Goal: Task Accomplishment & Management: Complete application form

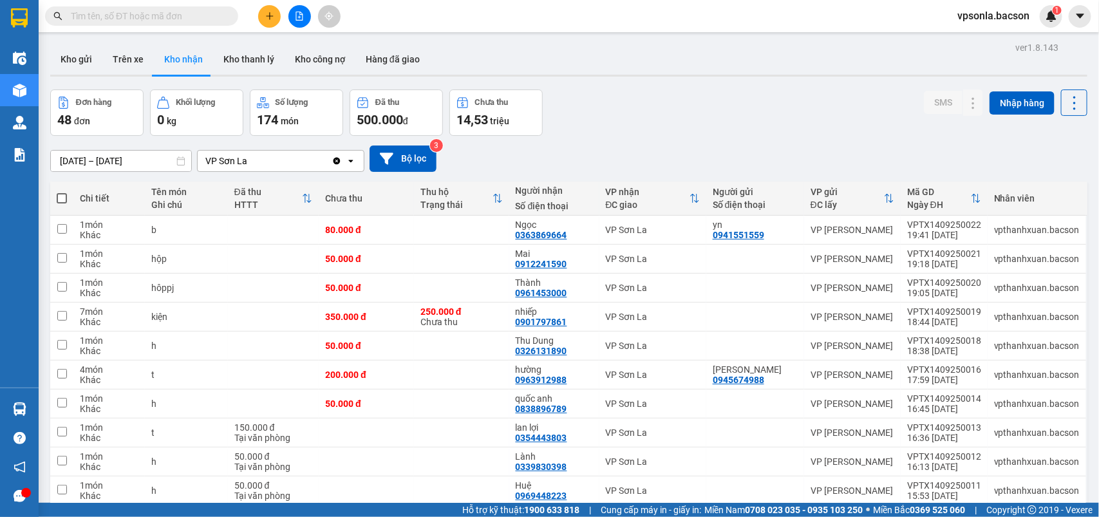
scroll to position [59, 0]
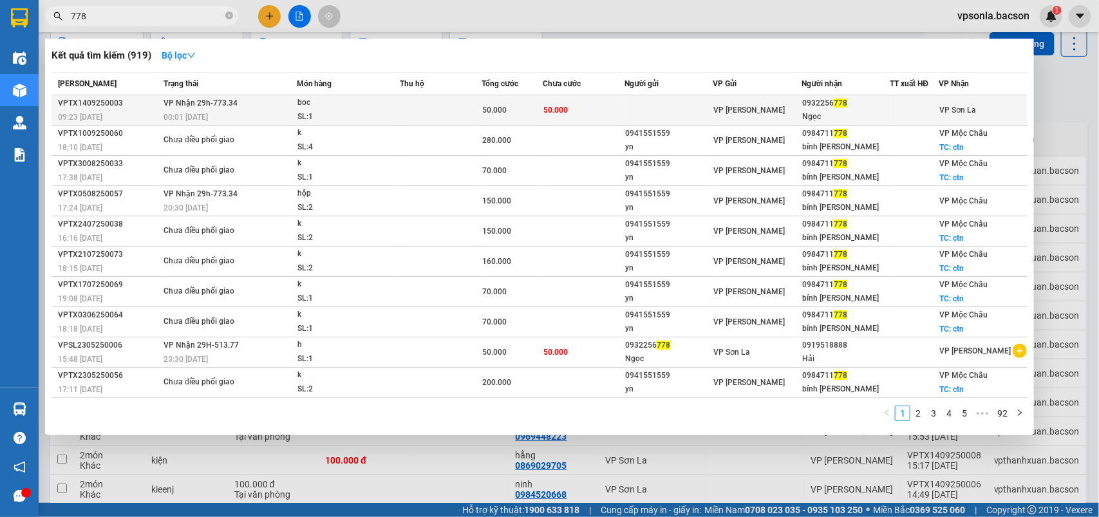
type input "778"
click at [863, 111] on div "Ngọc" at bounding box center [845, 117] width 87 height 14
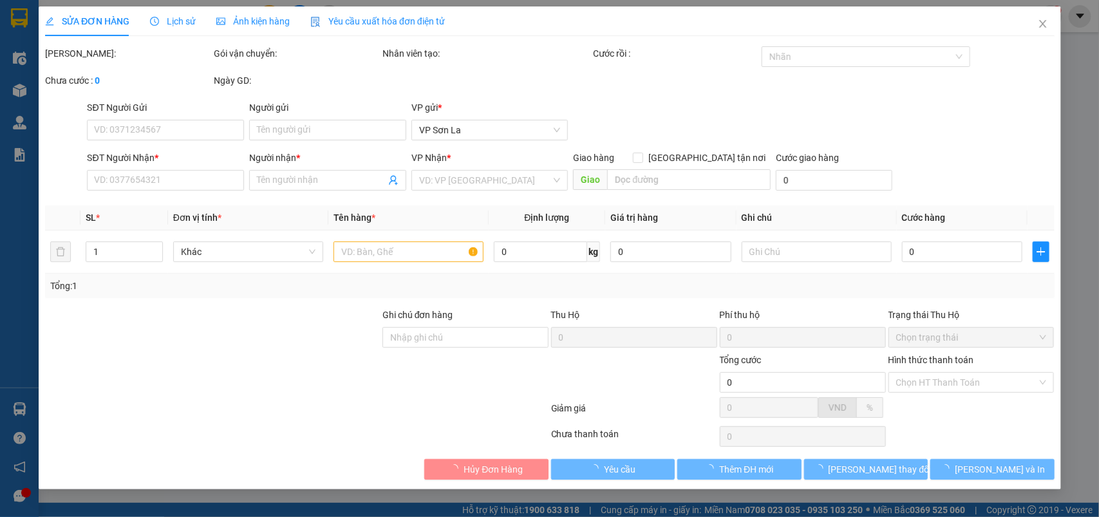
type input "0932256778"
type input "Ngọc"
type input "50.000"
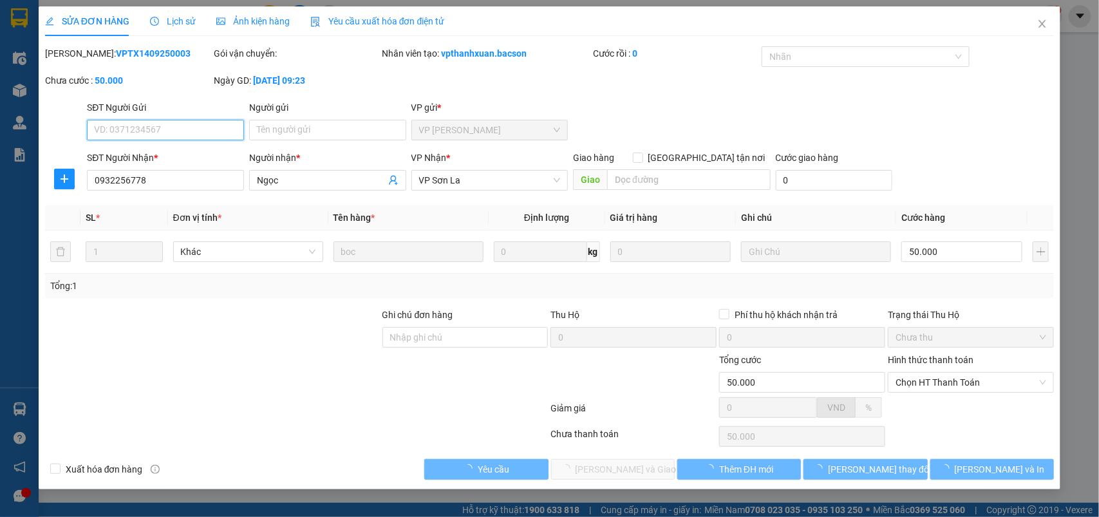
click at [926, 382] on span "Chọn HT Thanh Toán" at bounding box center [971, 382] width 151 height 19
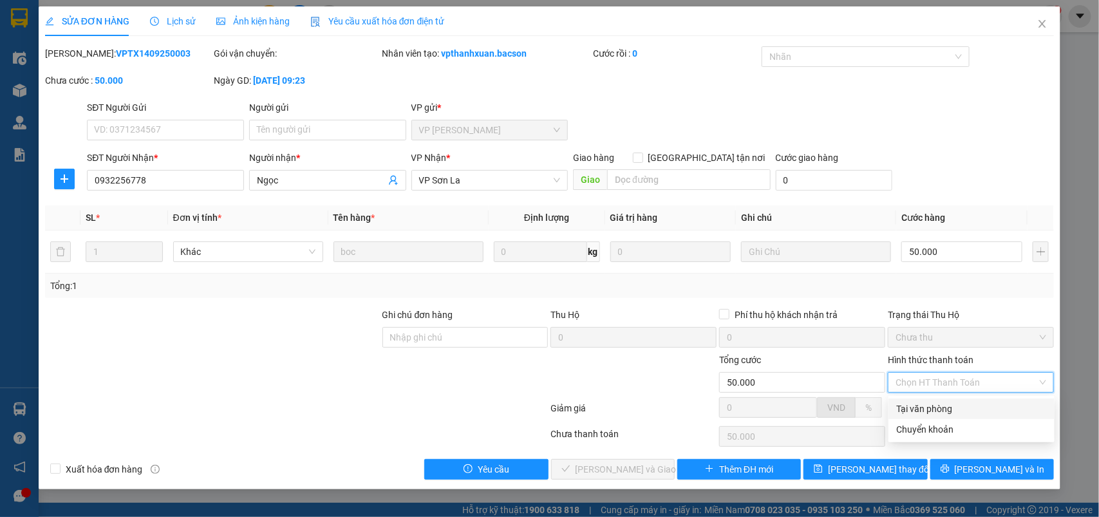
click at [924, 403] on div "Tại văn phòng" at bounding box center [971, 409] width 151 height 14
type input "0"
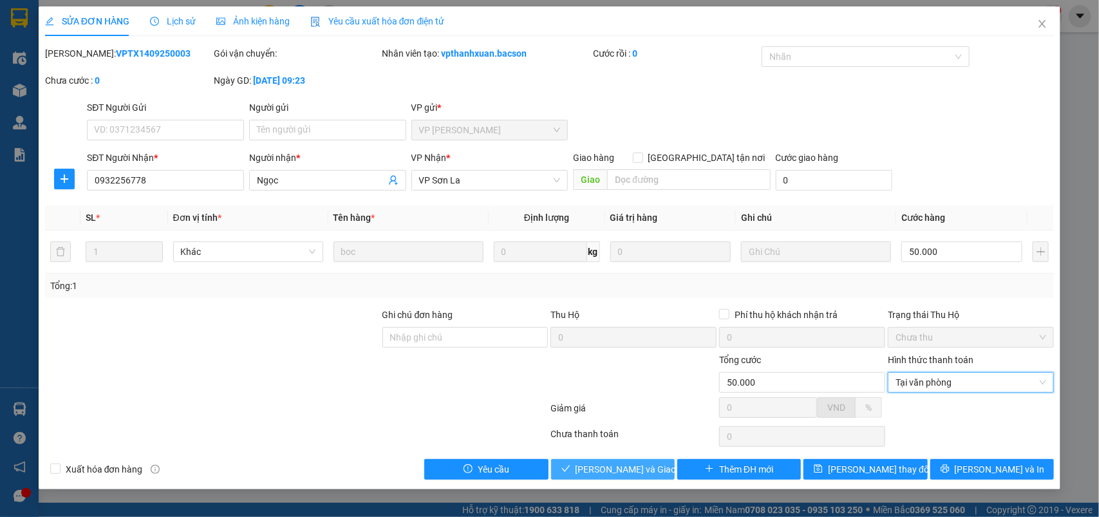
click at [620, 471] on span "[PERSON_NAME] và Giao hàng" at bounding box center [638, 469] width 124 height 14
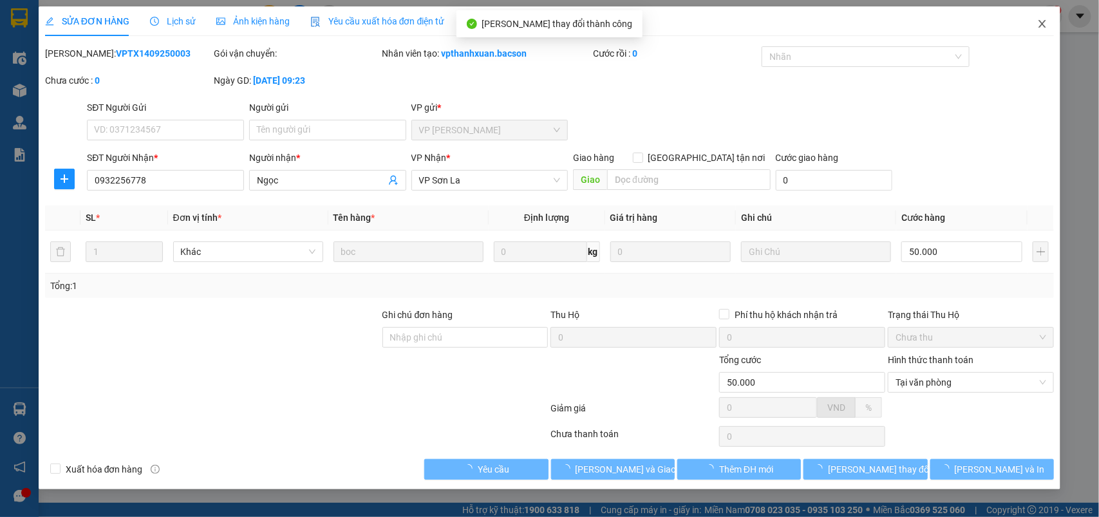
click at [1046, 30] on span "Close" at bounding box center [1042, 24] width 36 height 36
click at [1046, 26] on div "1" at bounding box center [1051, 16] width 23 height 23
click at [1046, 26] on body "Kết quả tìm kiếm ( 919 ) Bộ lọc Mã ĐH Trạng thái Món hàng Thu hộ Tổng cước Chưa…" at bounding box center [549, 258] width 1099 height 517
click at [1098, 0] on div at bounding box center [1099, 0] width 0 height 0
click at [1098, 26] on div "Thông báo Thông báo của bạn Tính năng mới Tất cả Chưa có thông báo mới ;" at bounding box center [1099, 258] width 0 height 517
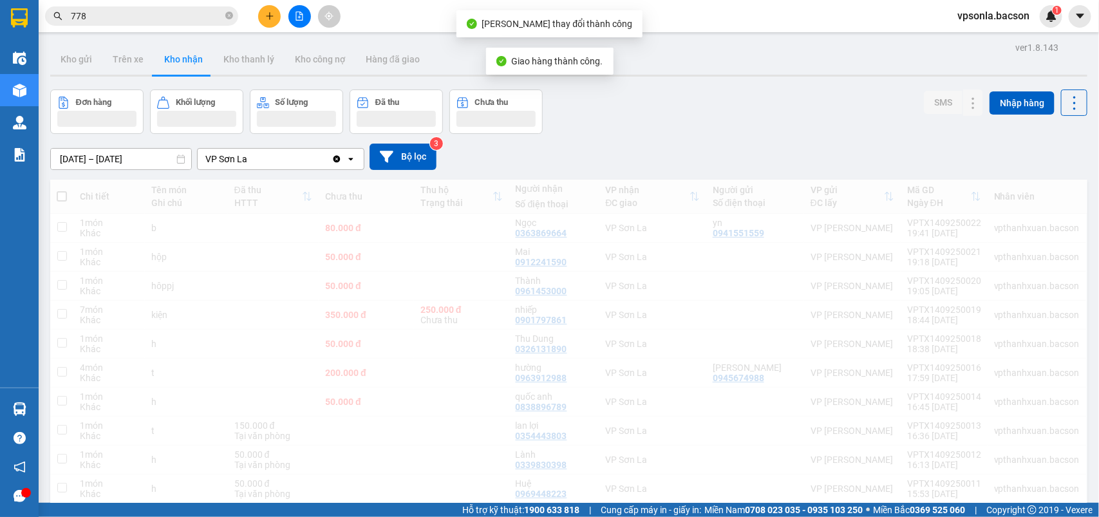
click at [1098, 19] on div "Thông báo Thông báo của bạn Tính năng mới" at bounding box center [1099, 258] width 0 height 517
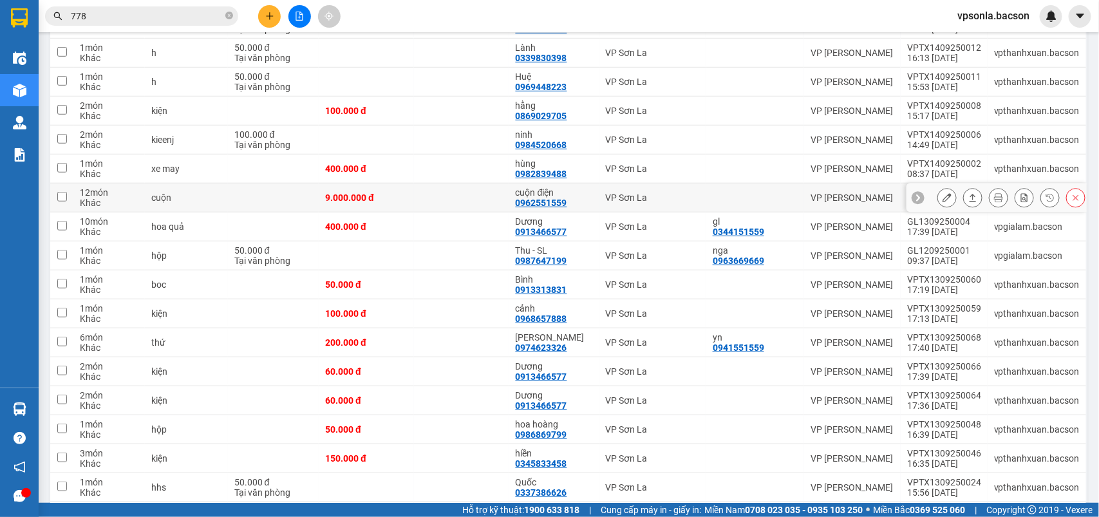
scroll to position [483, 0]
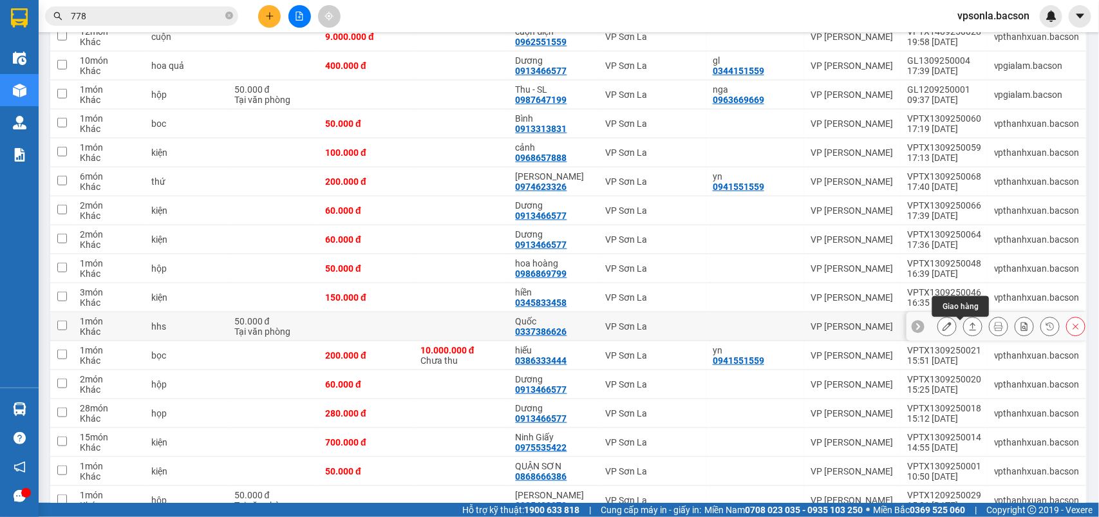
click at [964, 326] on button at bounding box center [973, 326] width 18 height 23
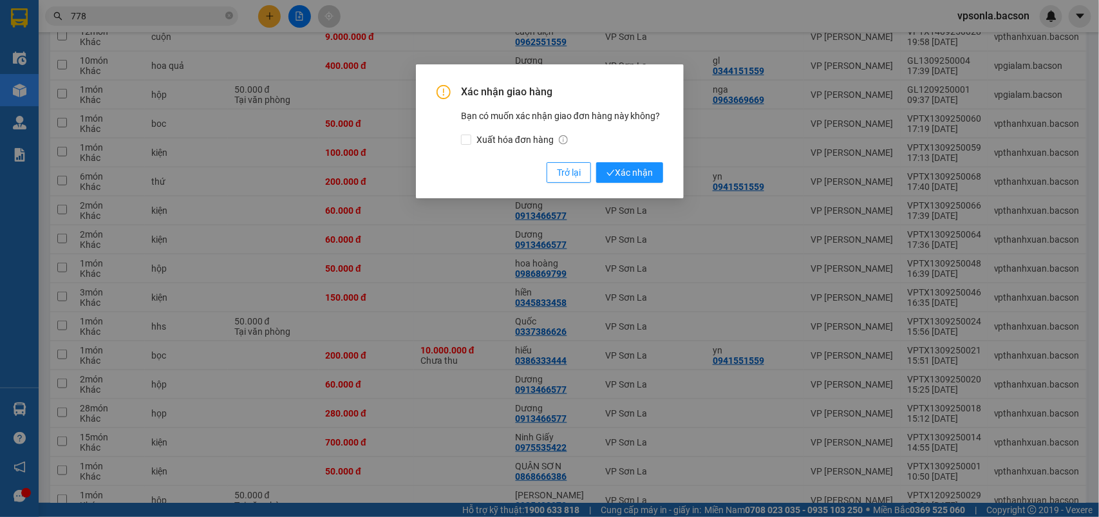
click at [596, 162] on button "Xác nhận" at bounding box center [629, 172] width 67 height 21
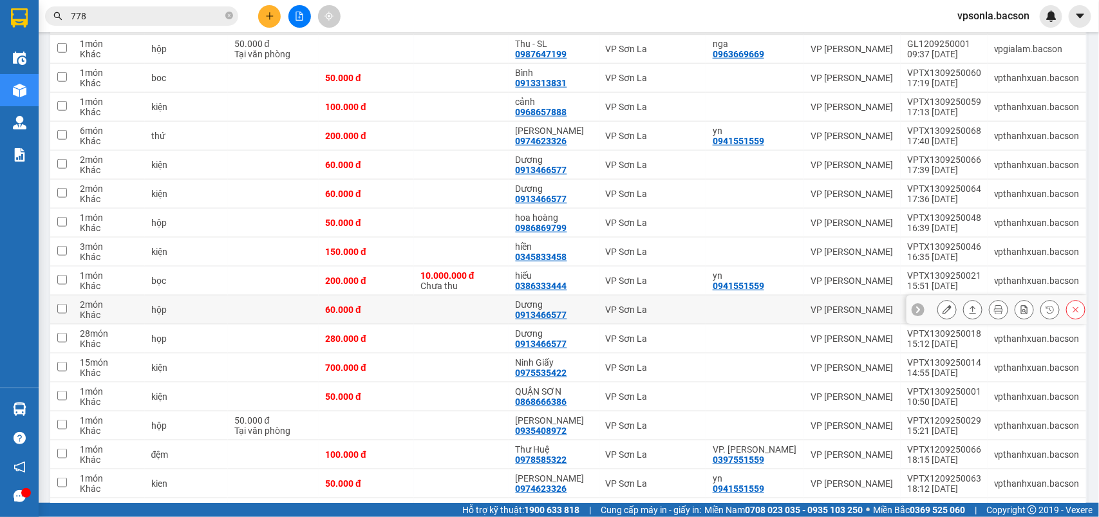
scroll to position [609, 0]
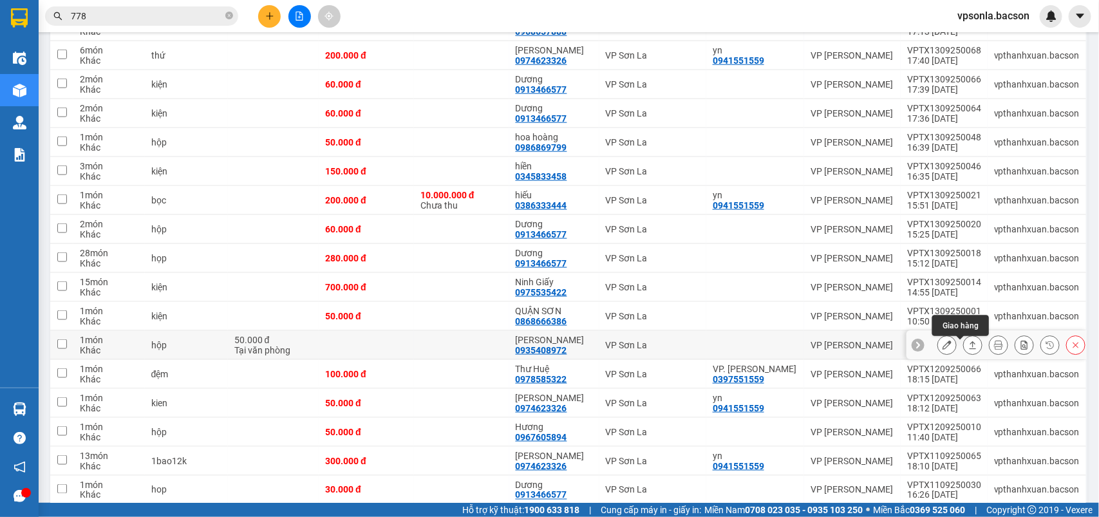
click at [968, 344] on icon at bounding box center [972, 345] width 9 height 9
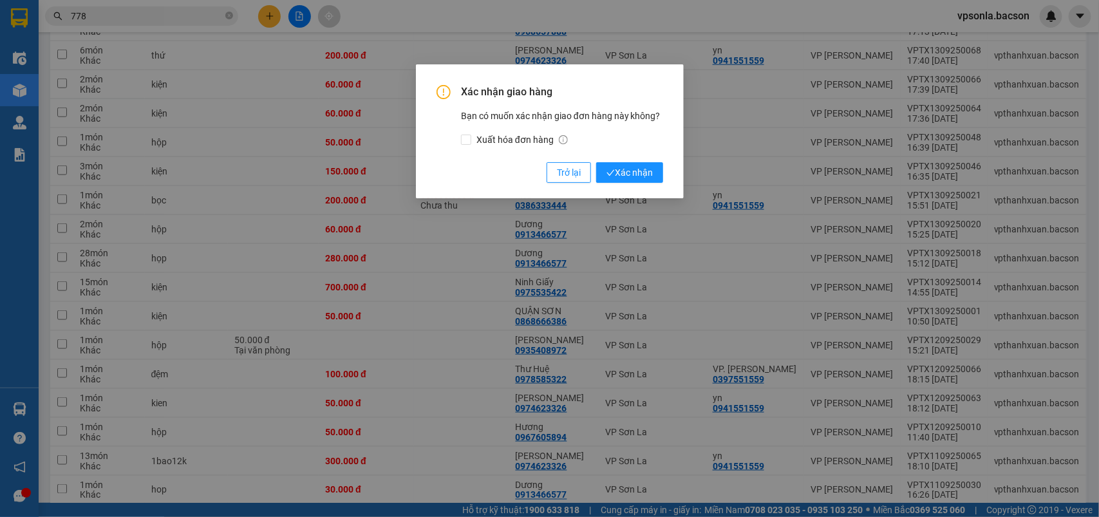
click at [596, 162] on button "Xác nhận" at bounding box center [629, 172] width 67 height 21
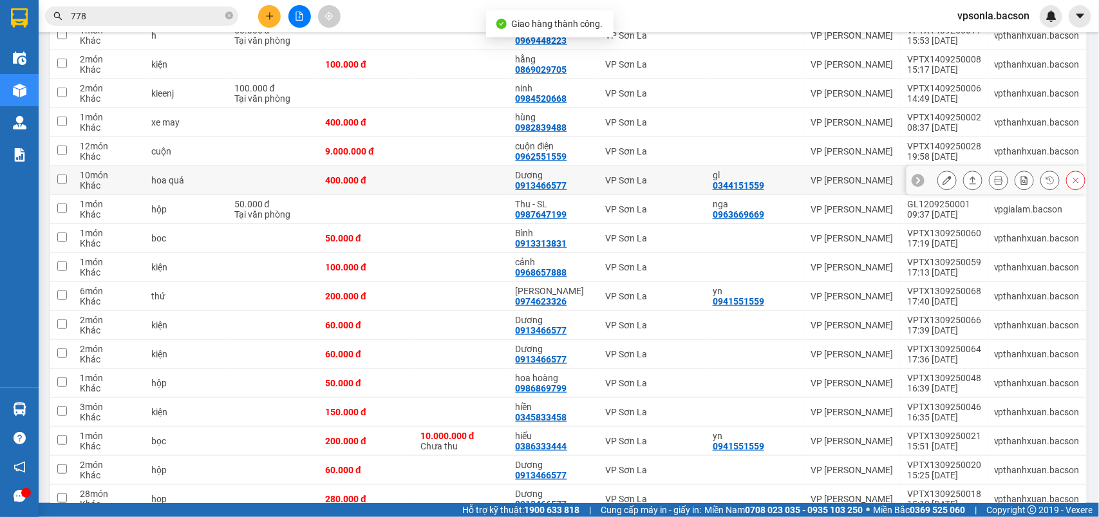
scroll to position [127, 0]
